Goal: Task Accomplishment & Management: Use online tool/utility

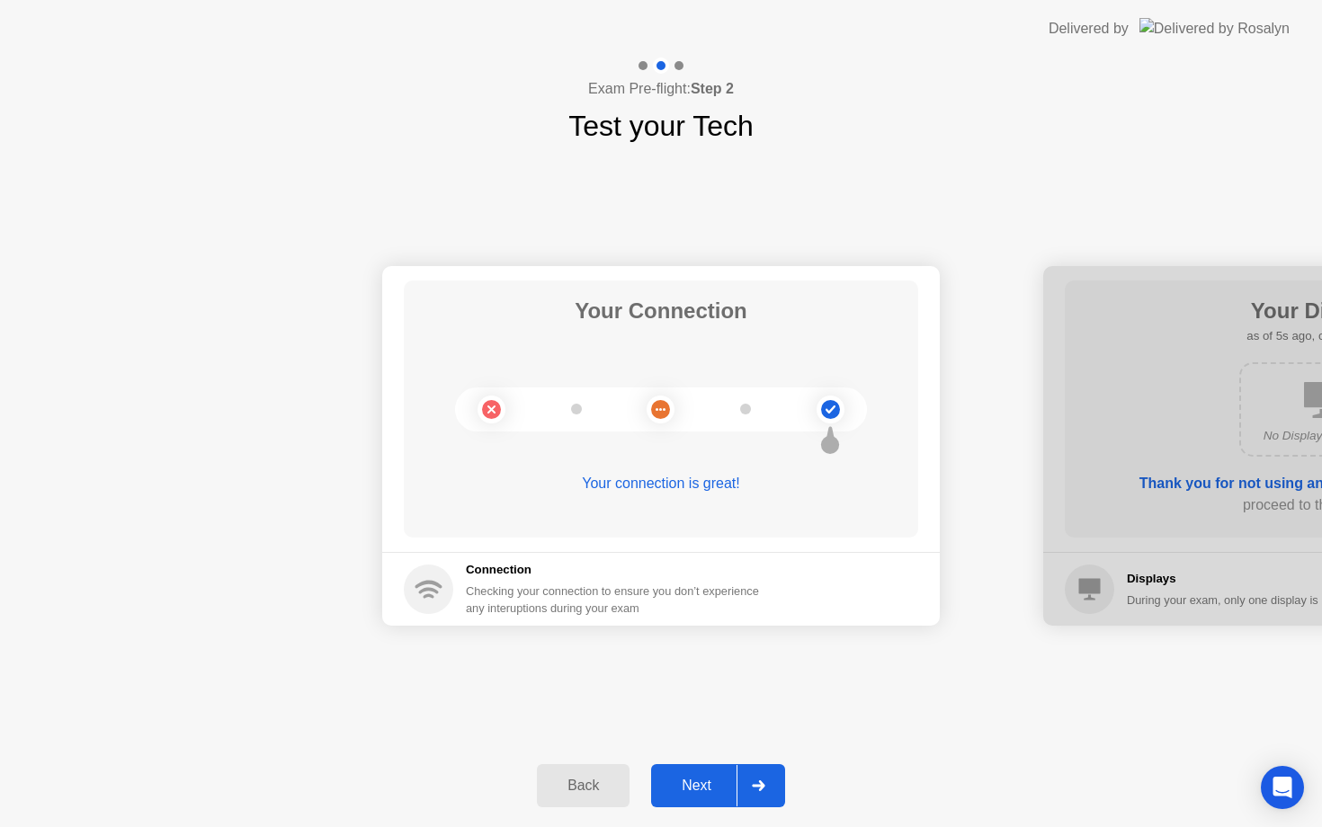
click at [682, 781] on div "Next" at bounding box center [696, 786] width 80 height 16
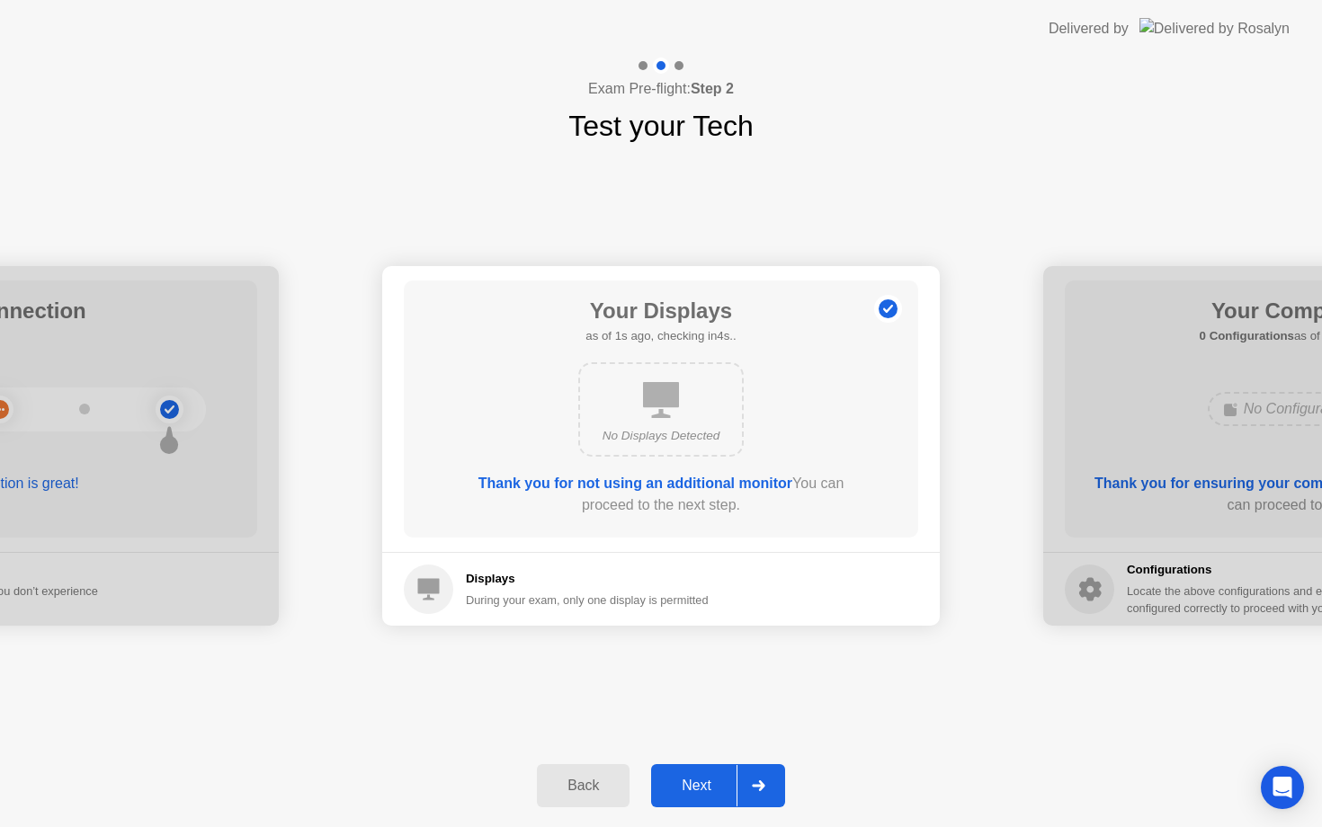
click at [682, 781] on div "Next" at bounding box center [696, 786] width 80 height 16
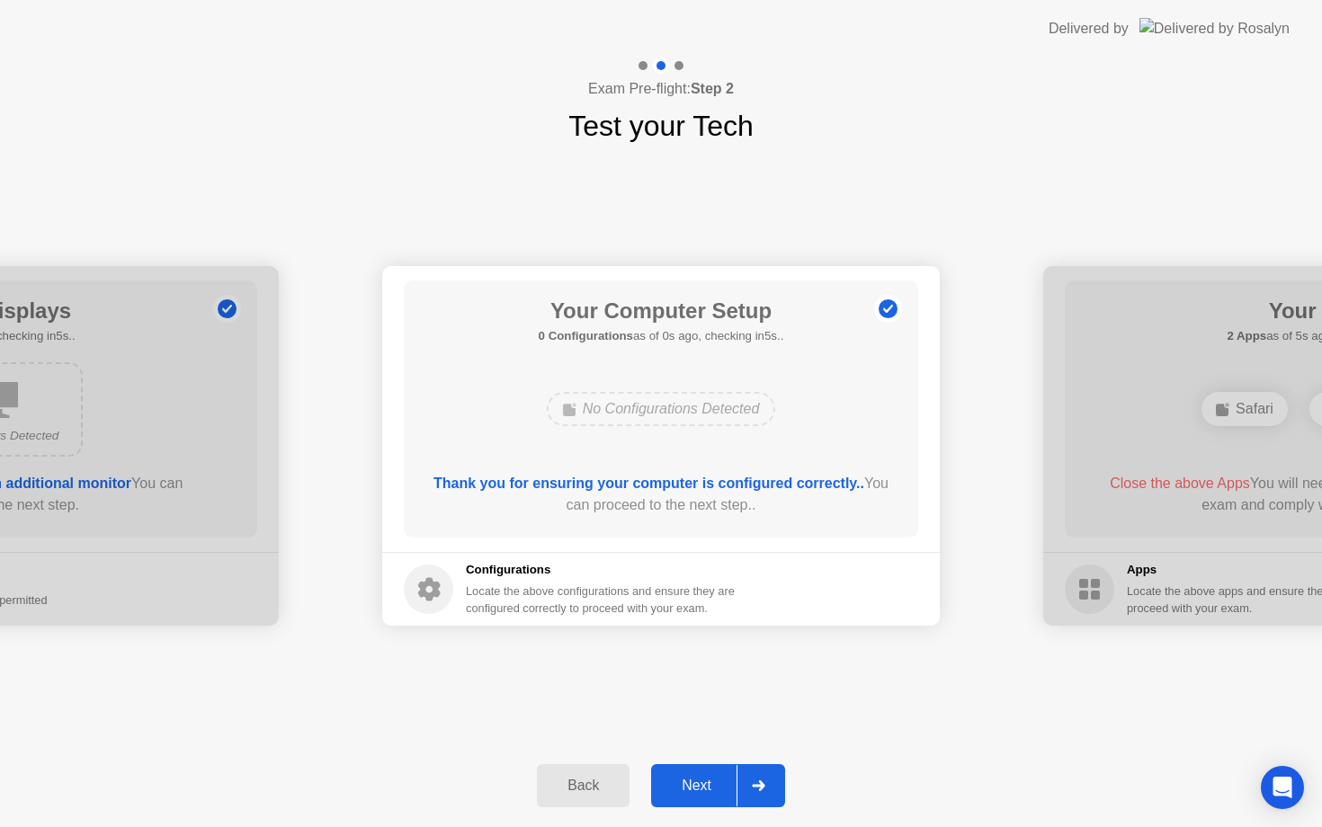
click at [682, 781] on div "Next" at bounding box center [696, 786] width 80 height 16
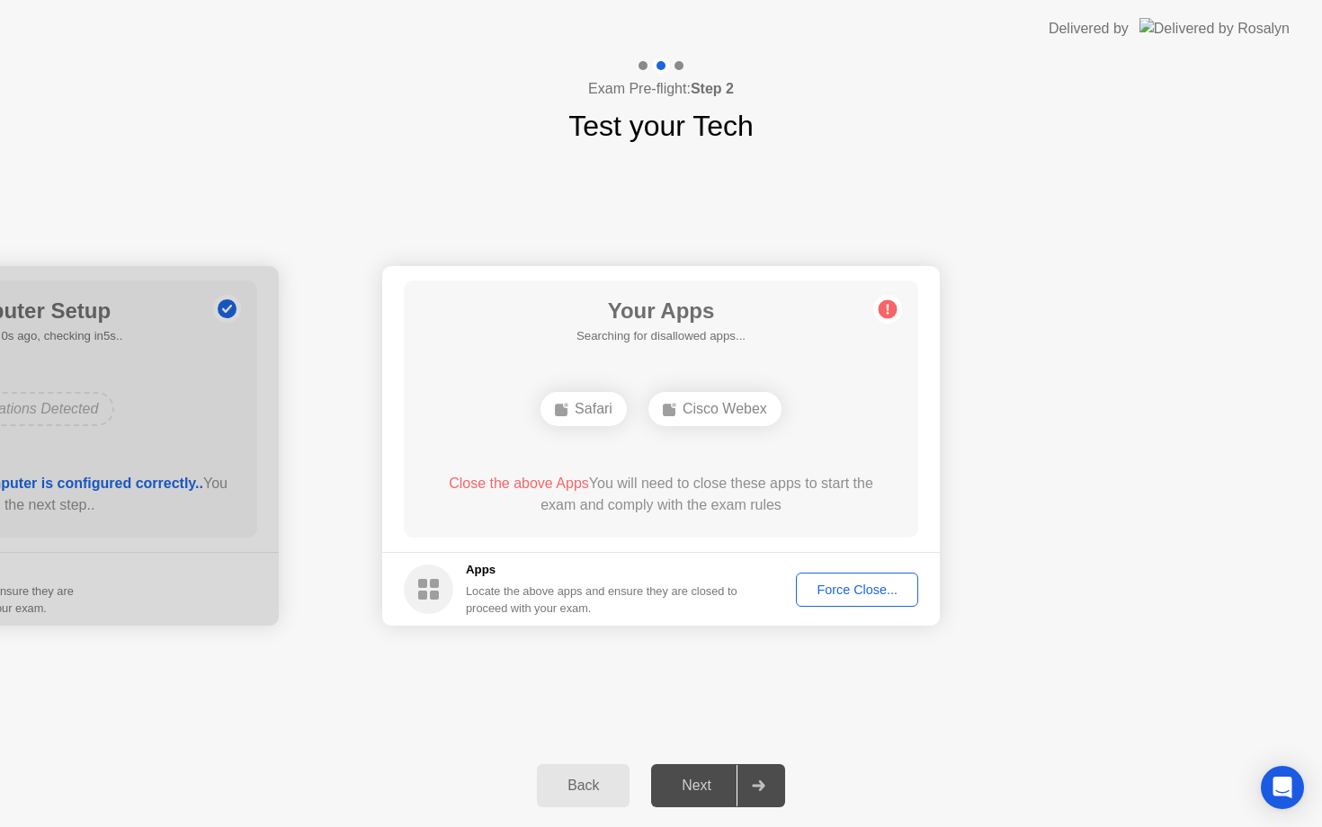
click at [682, 781] on div "Next" at bounding box center [696, 786] width 80 height 16
click at [827, 593] on div "Force Close..." at bounding box center [857, 590] width 110 height 14
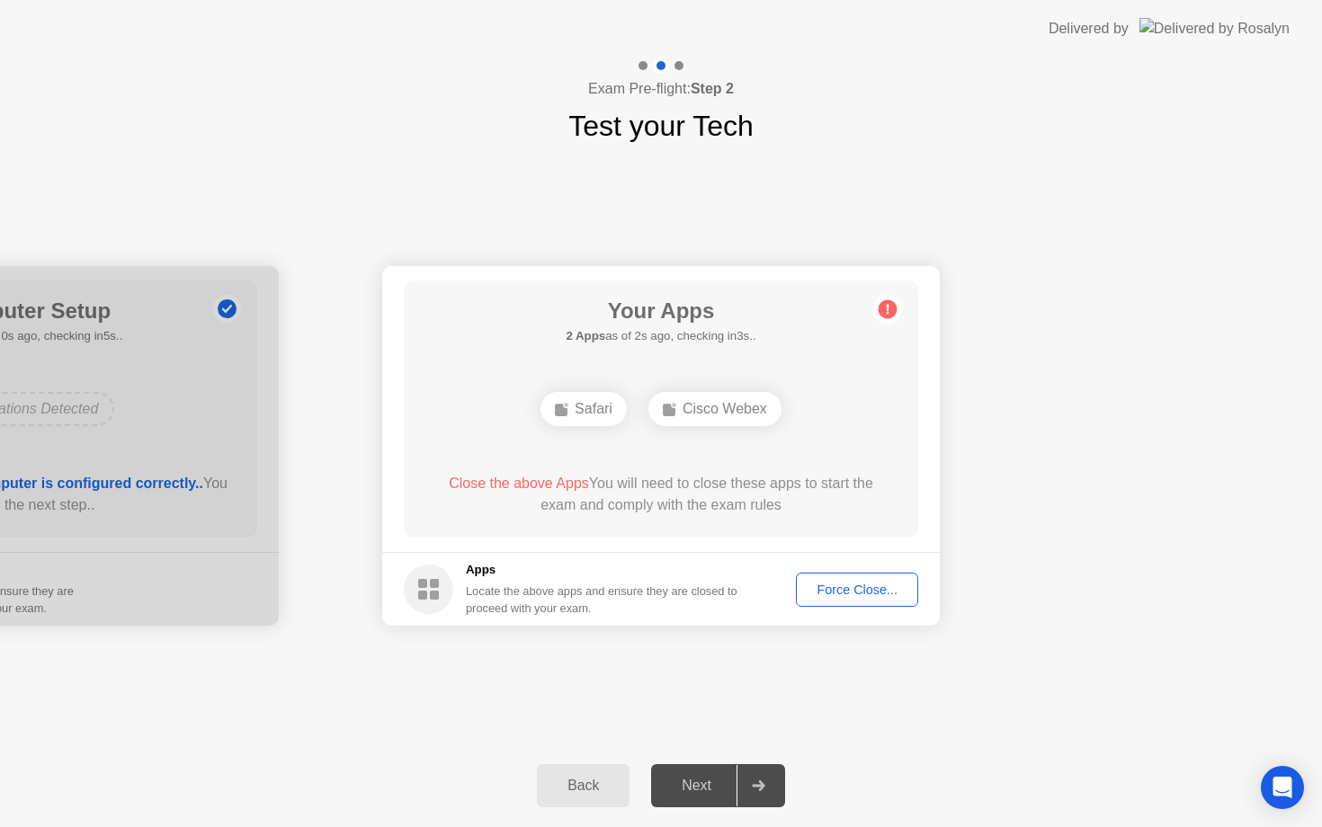
click at [734, 527] on div "Your Apps 2 Apps as of 2s ago, checking in3s.. Safari Cisco Webex Close the abo…" at bounding box center [661, 408] width 514 height 257
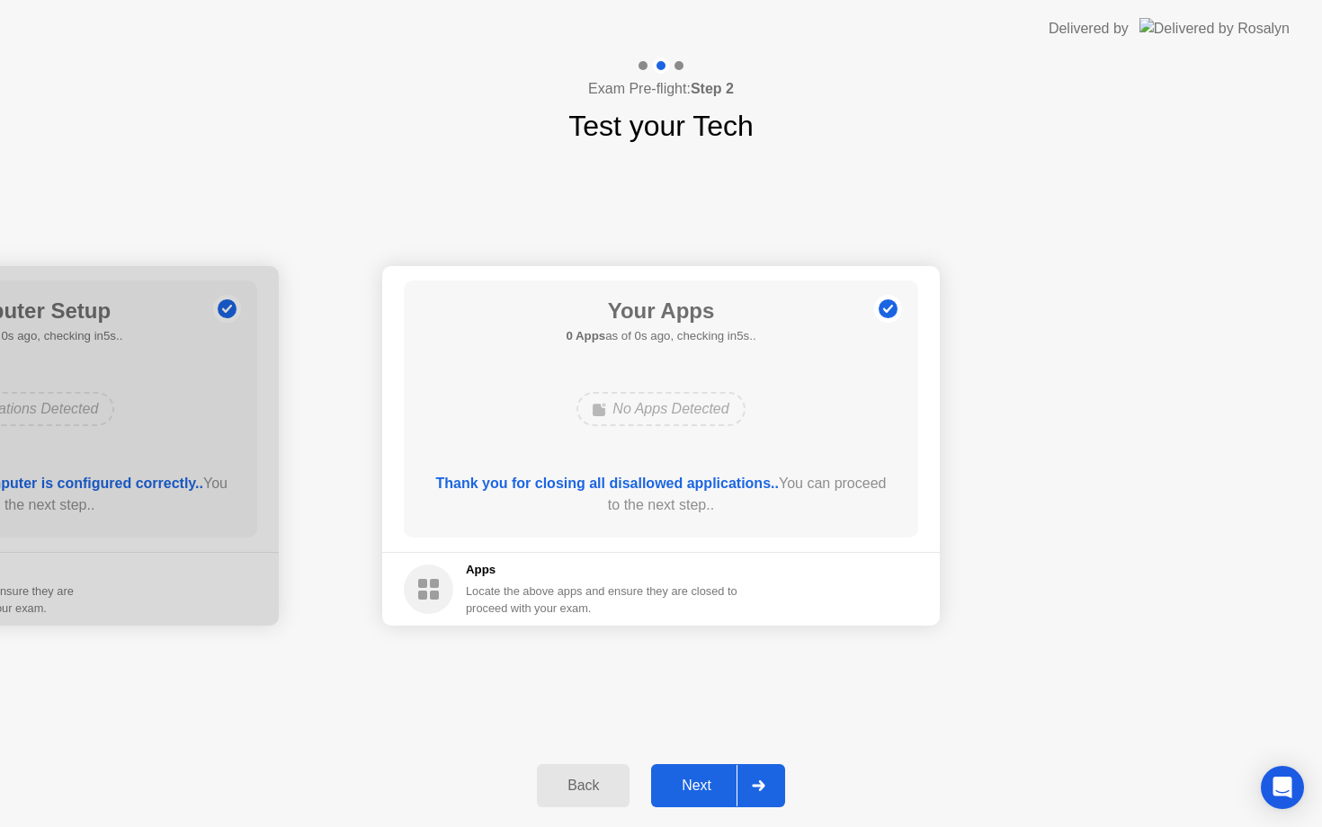
click at [711, 754] on div "Back Next" at bounding box center [661, 785] width 1322 height 83
click at [711, 781] on div "Next" at bounding box center [696, 786] width 80 height 16
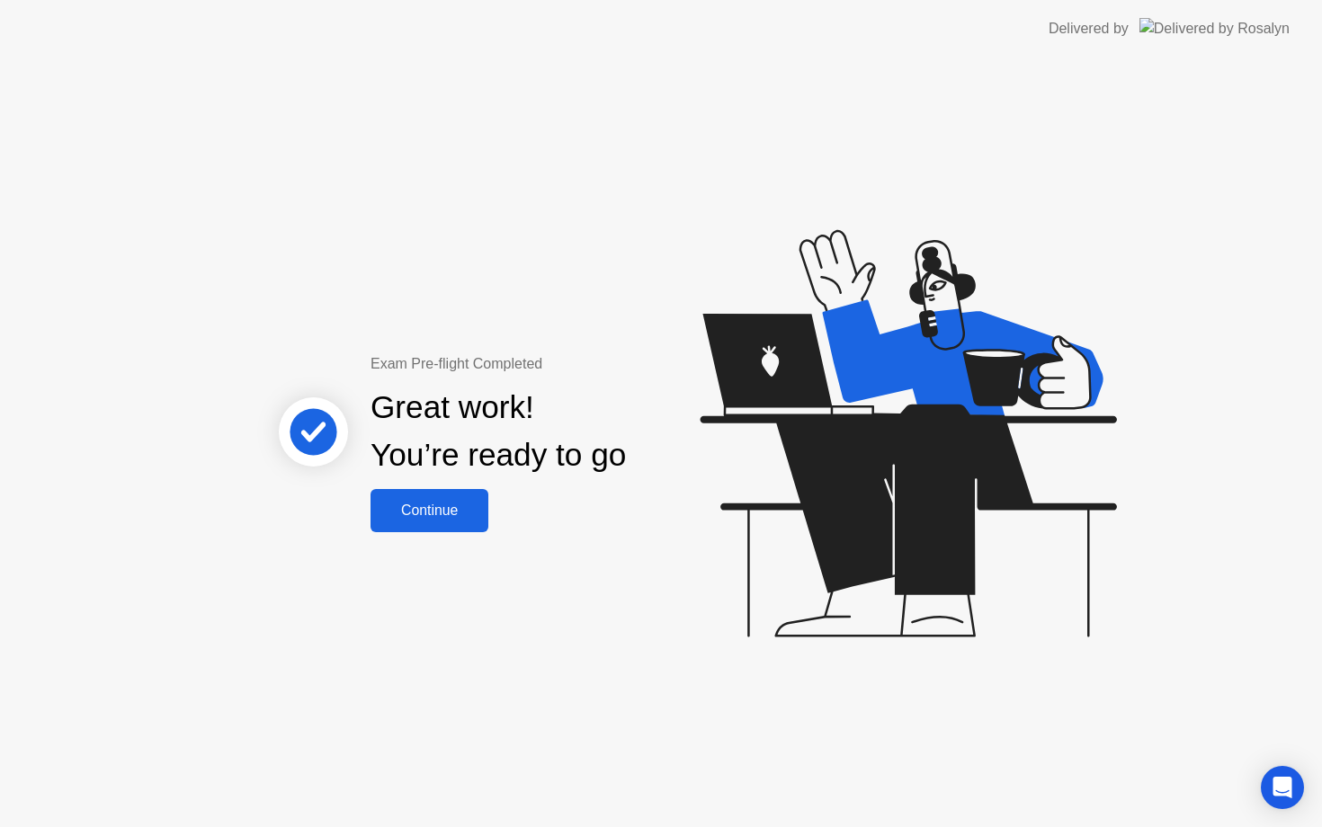
click at [441, 507] on div "Continue" at bounding box center [429, 511] width 107 height 16
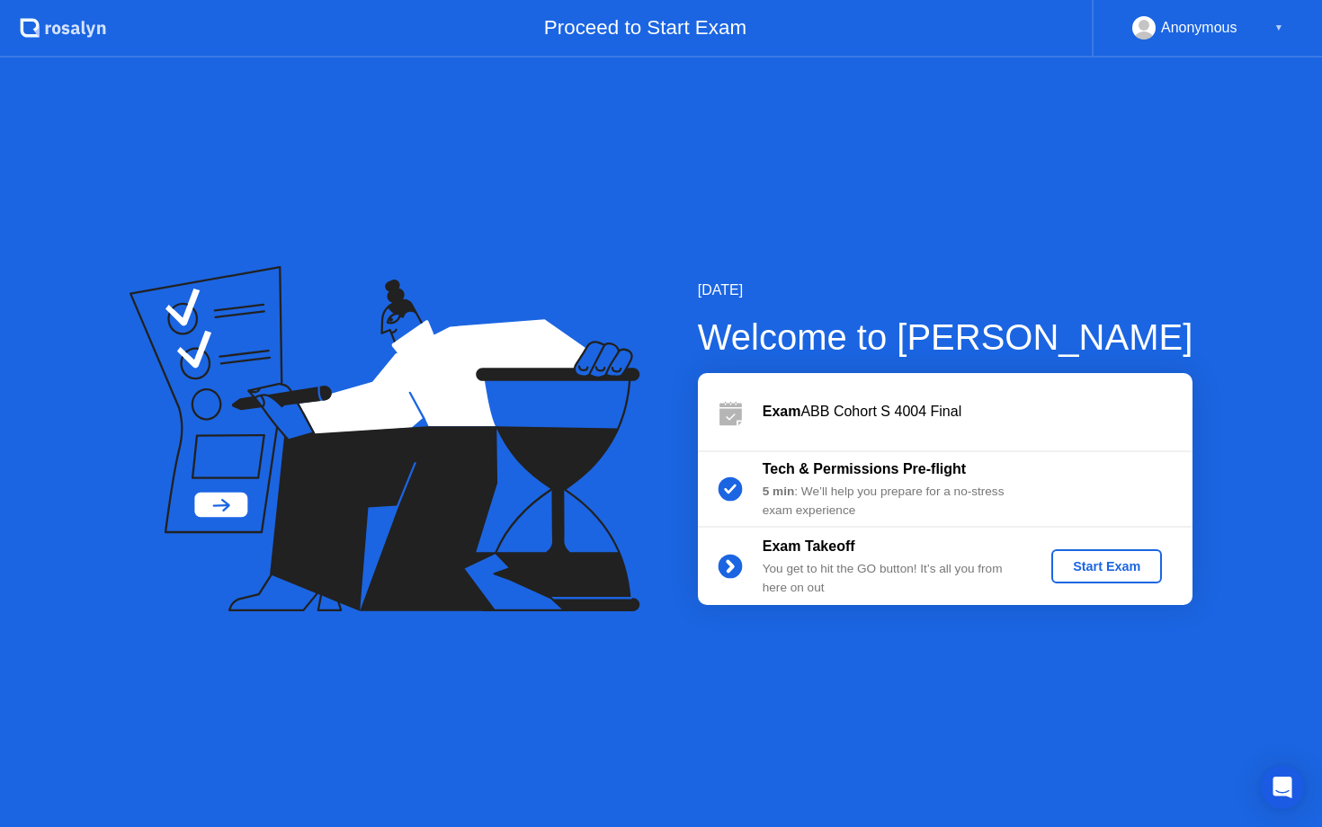
click at [1090, 568] on div "Start Exam" at bounding box center [1106, 566] width 96 height 14
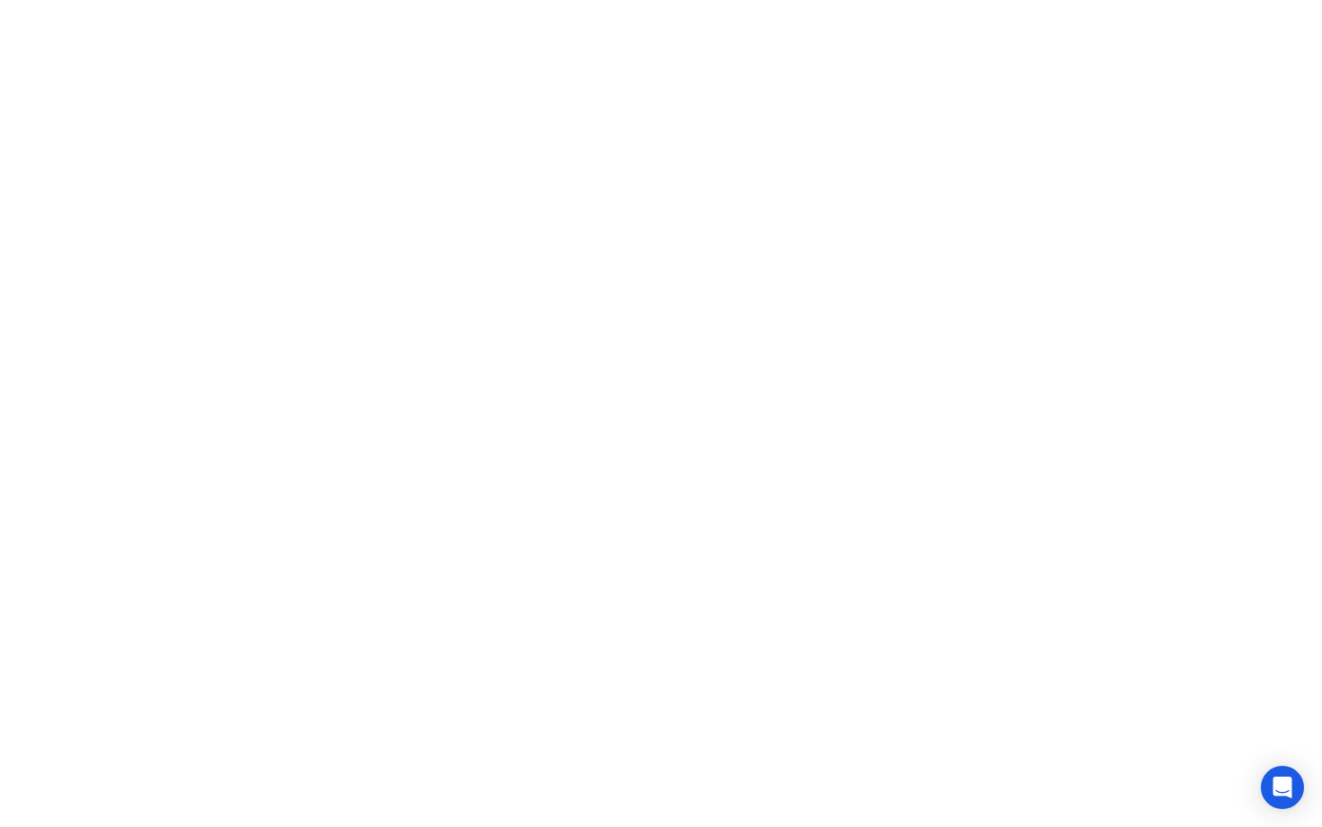
click iframe
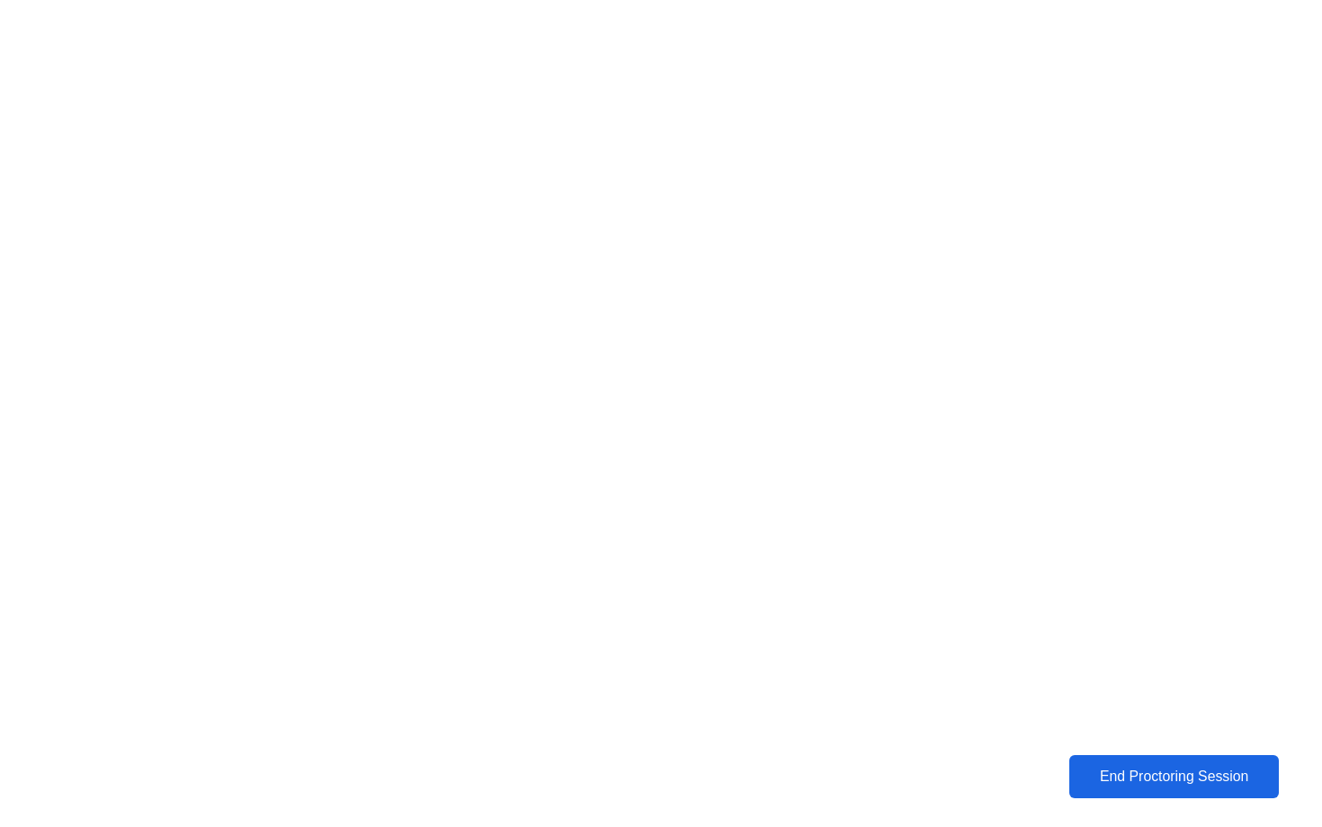
click at [1092, 771] on div "End Proctoring Session" at bounding box center [1173, 777] width 200 height 16
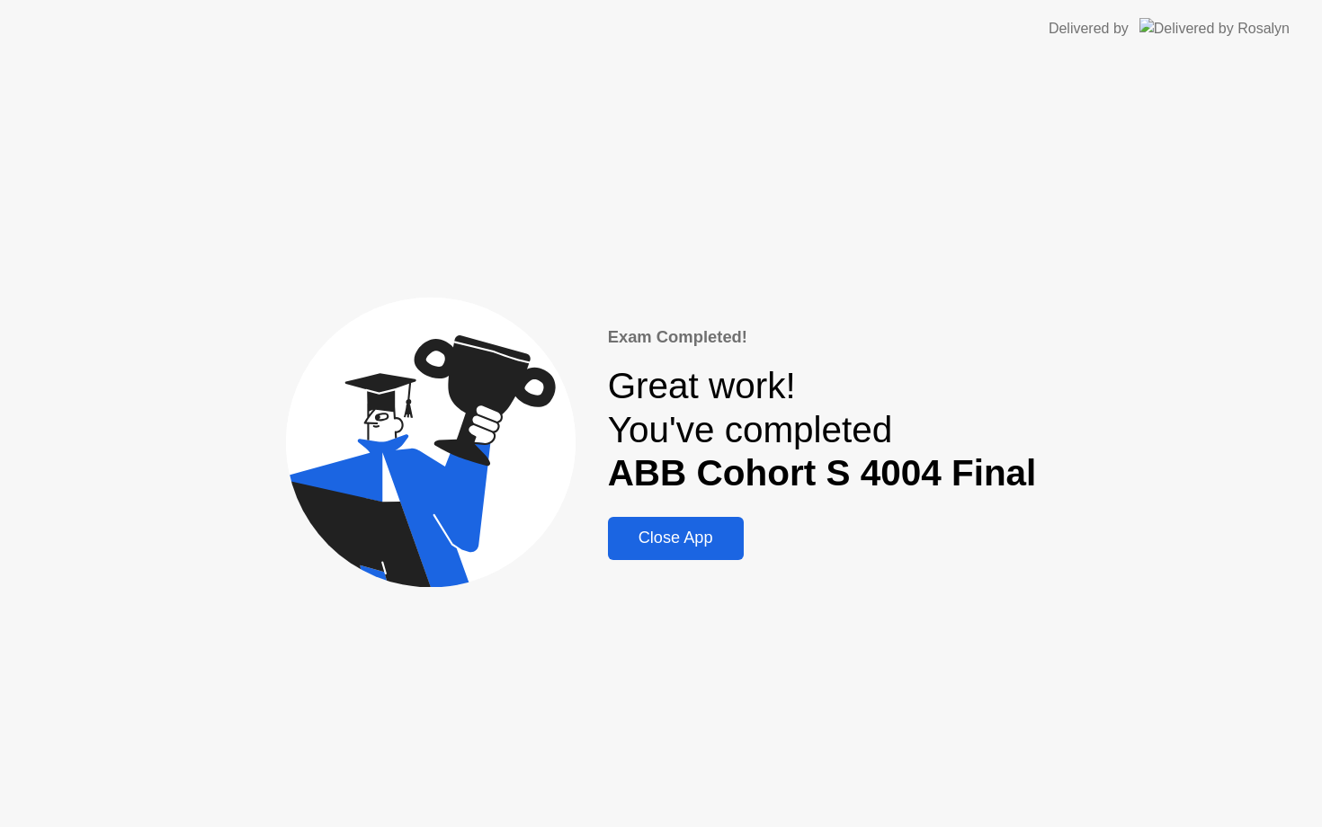
click at [671, 536] on div "Close App" at bounding box center [675, 538] width 125 height 19
